Goal: Information Seeking & Learning: Learn about a topic

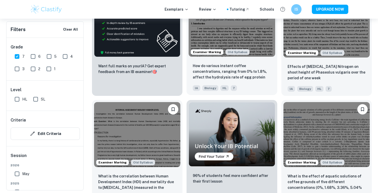
scroll to position [2614, 0]
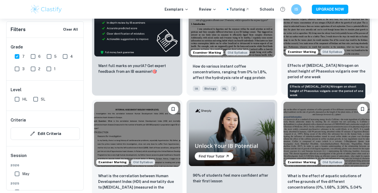
click at [322, 70] on p "Effects of [MEDICAL_DATA] Nitrogen on shoot height of Phaseolus vulgaris over t…" at bounding box center [327, 71] width 78 height 17
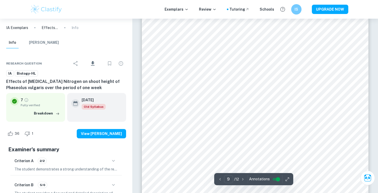
scroll to position [2566, 0]
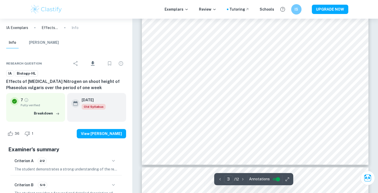
type input "4"
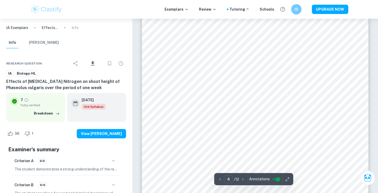
scroll to position [987, 0]
